Goal: Information Seeking & Learning: Find specific fact

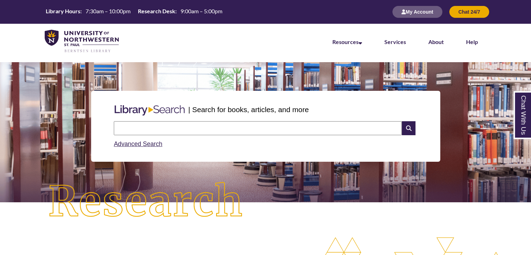
click at [161, 123] on input "text" at bounding box center [258, 128] width 288 height 14
type input "**********"
click at [175, 123] on input "text" at bounding box center [258, 128] width 288 height 14
type input "**********"
